Goal: Communication & Community: Answer question/provide support

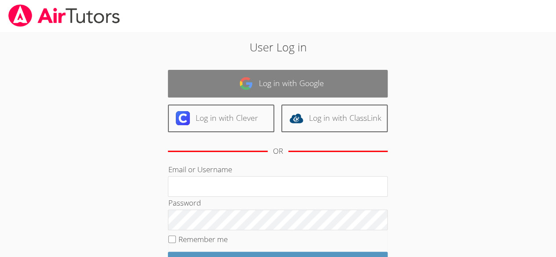
click at [218, 95] on link "Log in with Google" at bounding box center [278, 84] width 220 height 28
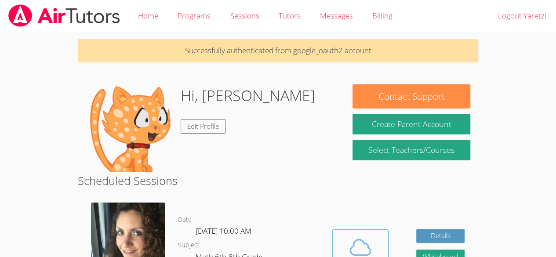
click at [360, 246] on icon at bounding box center [360, 247] width 25 height 25
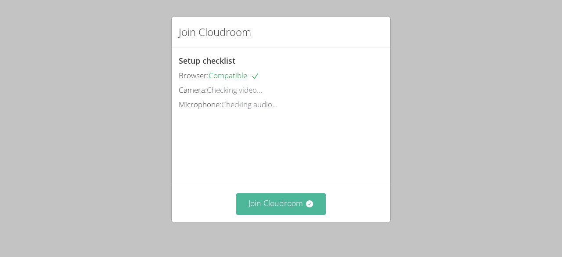
click at [254, 206] on button "Join Cloudroom" at bounding box center [281, 204] width 90 height 22
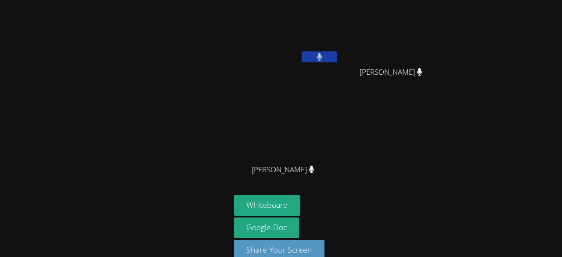
click at [323, 60] on button at bounding box center [319, 56] width 35 height 11
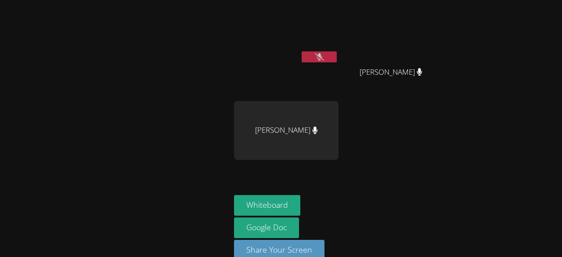
click at [309, 23] on video at bounding box center [286, 33] width 105 height 59
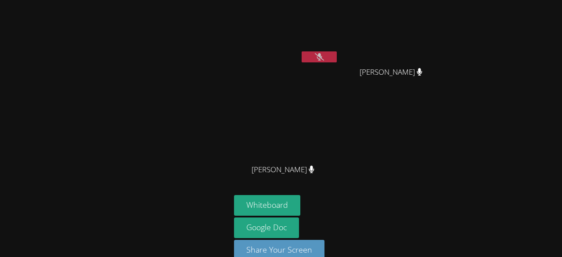
click at [306, 53] on button at bounding box center [319, 56] width 35 height 11
click at [317, 57] on icon at bounding box center [320, 56] width 6 height 7
click at [315, 54] on icon at bounding box center [319, 56] width 9 height 7
click at [312, 54] on button at bounding box center [319, 56] width 35 height 11
click at [302, 58] on button at bounding box center [319, 56] width 35 height 11
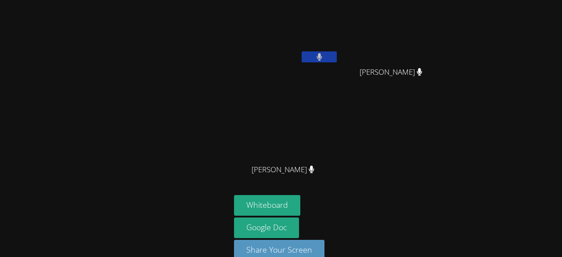
click at [284, 68] on div "Yaretzi Gaona Perez" at bounding box center [286, 51] width 105 height 94
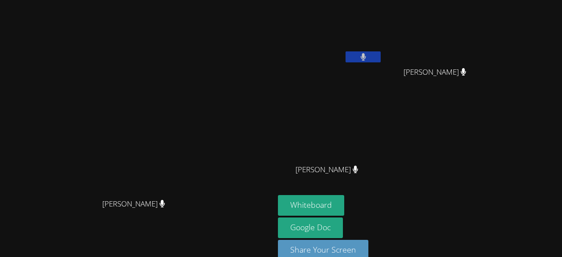
click at [381, 61] on button at bounding box center [363, 56] width 35 height 11
click at [381, 60] on button at bounding box center [363, 56] width 35 height 11
click at [345, 206] on button "Whiteboard" at bounding box center [311, 205] width 66 height 21
click at [366, 54] on icon at bounding box center [363, 56] width 5 height 7
click at [381, 60] on button at bounding box center [363, 56] width 35 height 11
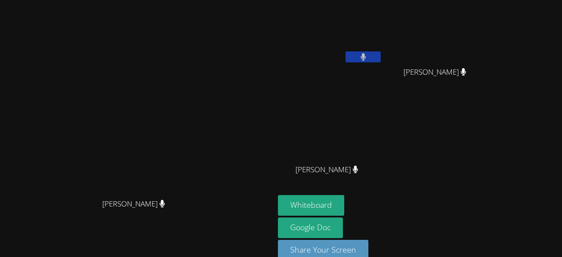
click at [181, 122] on video at bounding box center [138, 119] width 132 height 151
click at [366, 60] on icon at bounding box center [364, 56] width 6 height 7
click at [381, 61] on button at bounding box center [363, 56] width 35 height 11
click at [381, 53] on button at bounding box center [363, 56] width 35 height 11
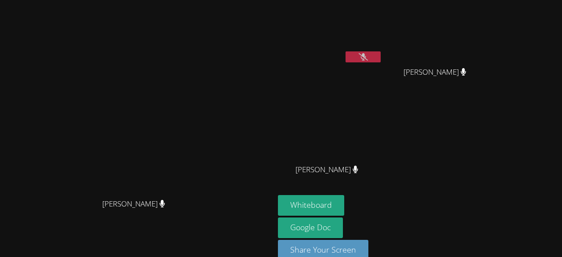
click at [381, 60] on button at bounding box center [363, 56] width 35 height 11
click at [381, 59] on button at bounding box center [363, 56] width 35 height 11
click at [383, 50] on video at bounding box center [330, 33] width 105 height 59
click at [383, 64] on div "Yaretzi Gaona Perez" at bounding box center [330, 35] width 105 height 63
click at [381, 57] on button at bounding box center [363, 56] width 35 height 11
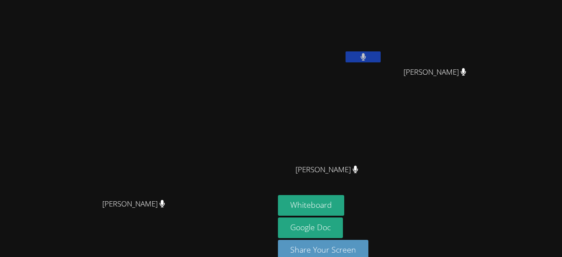
click at [381, 57] on button at bounding box center [363, 56] width 35 height 11
click at [383, 65] on div "Yaretzi Gaona Perez" at bounding box center [330, 35] width 105 height 63
click at [383, 42] on video at bounding box center [330, 33] width 105 height 59
click at [381, 55] on button at bounding box center [363, 56] width 35 height 11
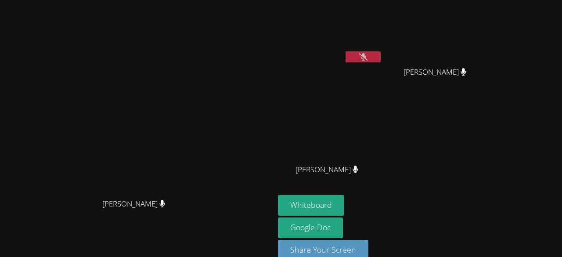
click at [381, 63] on div at bounding box center [363, 57] width 35 height 13
click at [381, 60] on button at bounding box center [363, 56] width 35 height 11
click at [383, 67] on div "Yaretzi Gaona Perez" at bounding box center [330, 51] width 105 height 94
click at [383, 69] on div "Yaretzi Gaona Perez" at bounding box center [330, 51] width 105 height 94
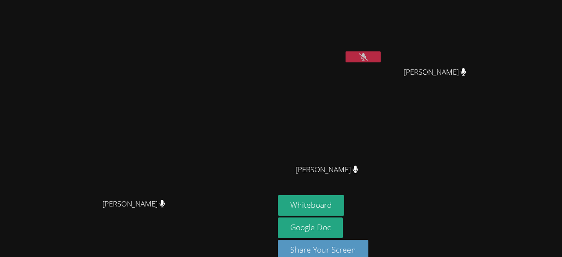
click at [381, 53] on button at bounding box center [363, 56] width 35 height 11
click at [381, 60] on button at bounding box center [363, 56] width 35 height 11
click at [381, 62] on button at bounding box center [363, 56] width 35 height 11
click at [381, 59] on button at bounding box center [363, 56] width 35 height 11
click at [381, 54] on button at bounding box center [363, 56] width 35 height 11
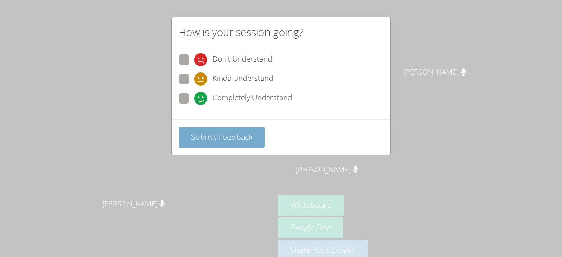
click at [243, 138] on span "Submit Feedback" at bounding box center [222, 136] width 62 height 11
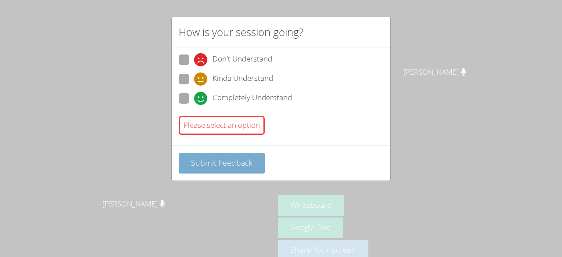
click at [248, 165] on span "Submit Feedback" at bounding box center [222, 162] width 62 height 11
click at [243, 102] on span "Completely Understand" at bounding box center [253, 98] width 80 height 13
click at [202, 101] on input "Completely Understand" at bounding box center [197, 96] width 7 height 7
radio input "true"
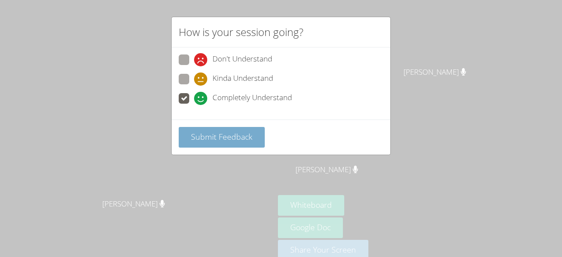
click at [244, 137] on span "Submit Feedback" at bounding box center [222, 136] width 62 height 11
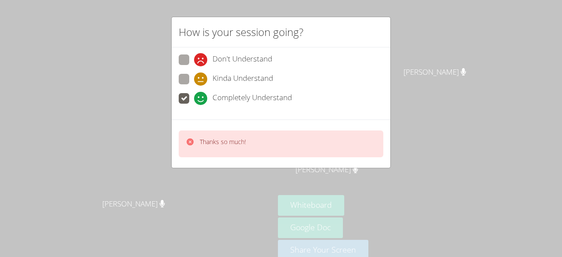
click at [451, 125] on div "How is your session going? Don't Understand Kinda Understand Completely Underst…" at bounding box center [281, 128] width 562 height 257
click at [449, 123] on div "How is your session going? Don't Understand Kinda Understand Completely Underst…" at bounding box center [281, 128] width 562 height 257
click at [463, 124] on div "How is your session going? Don't Understand Kinda Understand Completely Underst…" at bounding box center [281, 128] width 562 height 257
click at [480, 131] on div "How is your session going? Don't Understand Kinda Understand Completely Underst…" at bounding box center [281, 128] width 562 height 257
click at [486, 138] on div "How is your session going? Don't Understand Kinda Understand Completely Underst…" at bounding box center [281, 128] width 562 height 257
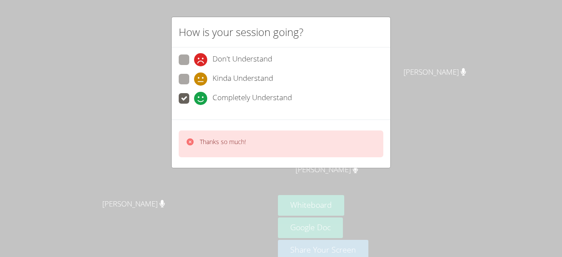
click at [485, 135] on div "How is your session going? Don't Understand Kinda Understand Completely Underst…" at bounding box center [281, 128] width 562 height 257
click at [489, 130] on div "How is your session going? Don't Understand Kinda Understand Completely Underst…" at bounding box center [281, 128] width 562 height 257
click at [490, 124] on div "How is your session going? Don't Understand Kinda Understand Completely Underst…" at bounding box center [281, 128] width 562 height 257
click at [504, 114] on div "How is your session going? Don't Understand Kinda Understand Completely Underst…" at bounding box center [281, 128] width 562 height 257
click at [500, 131] on div "How is your session going? Don't Understand Kinda Understand Completely Underst…" at bounding box center [281, 128] width 562 height 257
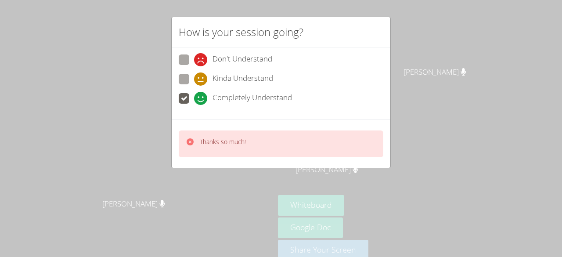
click at [501, 120] on div "How is your session going? Don't Understand Kinda Understand Completely Underst…" at bounding box center [281, 128] width 562 height 257
click at [491, 130] on div "Yaretzi Gaona Perez Enrique Cardona Molina Enrique Cardona Molina Kebin Vasquez…" at bounding box center [384, 100] width 213 height 192
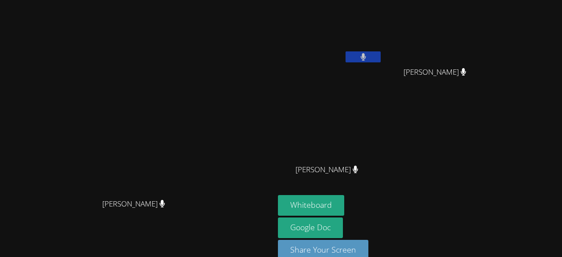
click at [491, 133] on div "Yaretzi Gaona Perez Enrique Cardona Molina Enrique Cardona Molina Kebin Vasquez…" at bounding box center [384, 100] width 213 height 192
click at [383, 65] on div "Yaretzi Gaona Perez" at bounding box center [330, 35] width 105 height 63
click at [381, 58] on button at bounding box center [363, 56] width 35 height 11
click at [368, 58] on icon at bounding box center [363, 56] width 9 height 7
click at [474, 63] on div "Enrique Cardona Molina" at bounding box center [438, 79] width 105 height 35
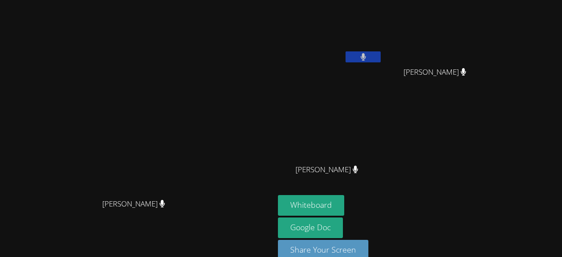
click at [381, 62] on button at bounding box center [363, 56] width 35 height 11
click at [383, 49] on video at bounding box center [330, 33] width 105 height 59
click at [368, 59] on icon at bounding box center [363, 56] width 9 height 7
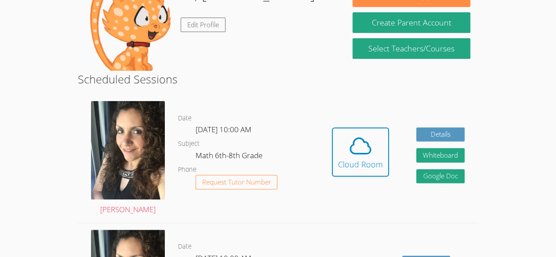
scroll to position [100, 0]
